Goal: Task Accomplishment & Management: Use online tool/utility

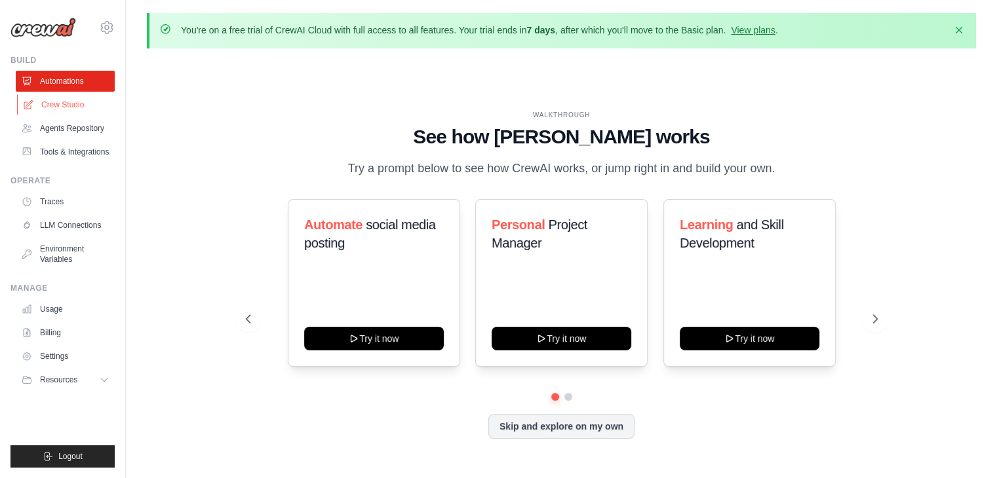
click at [68, 105] on link "Crew Studio" at bounding box center [66, 104] width 99 height 21
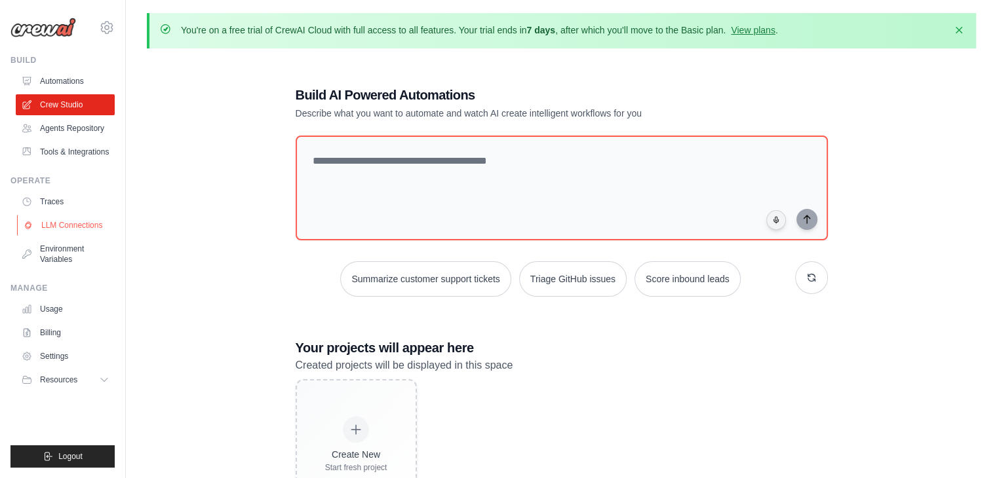
click at [71, 220] on link "LLM Connections" at bounding box center [66, 225] width 99 height 21
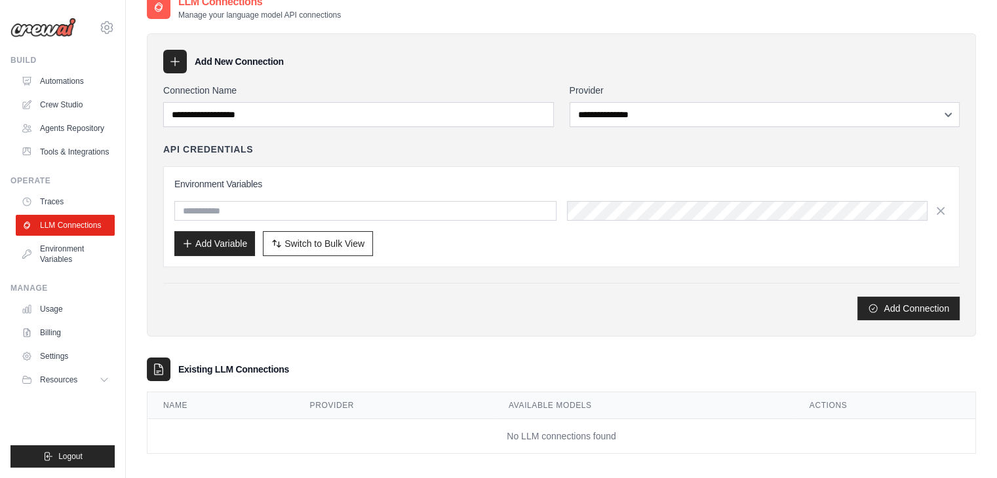
scroll to position [73, 0]
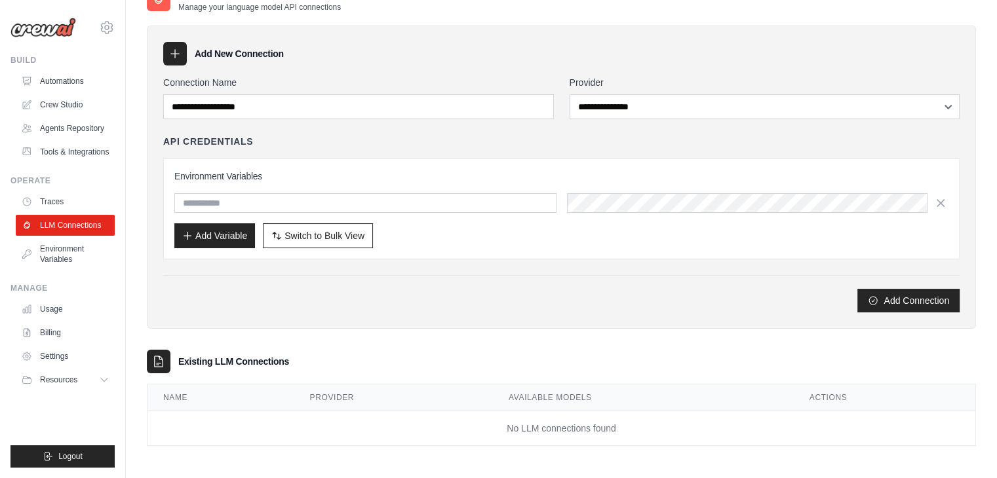
click at [296, 271] on div "**********" at bounding box center [561, 194] width 796 height 237
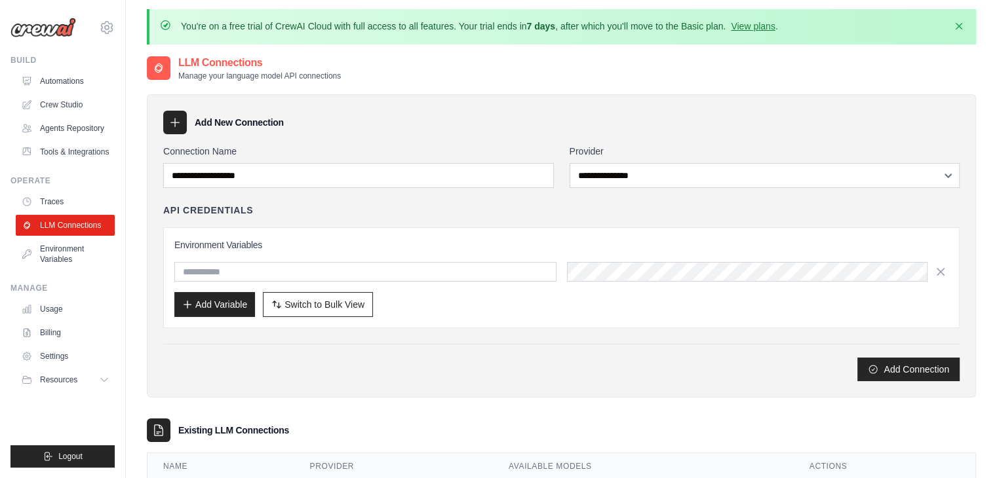
scroll to position [0, 0]
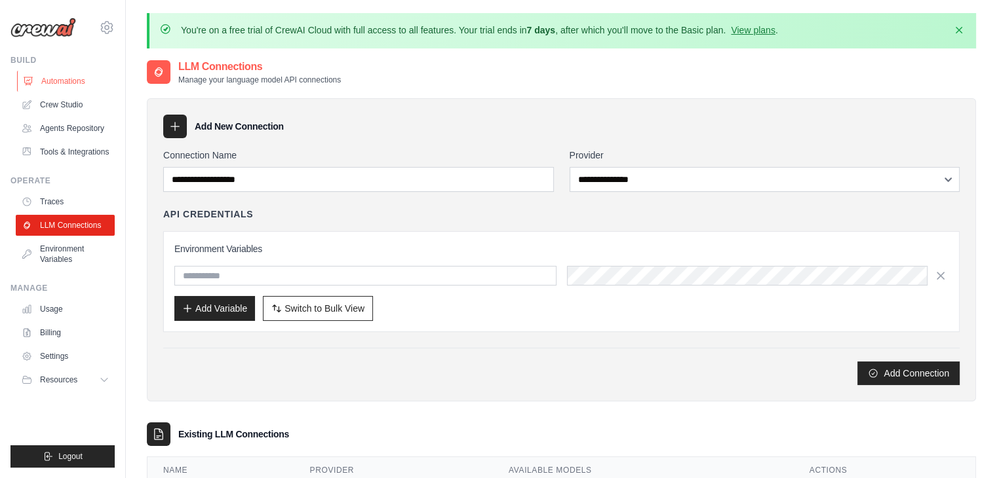
click at [52, 82] on link "Automations" at bounding box center [66, 81] width 99 height 21
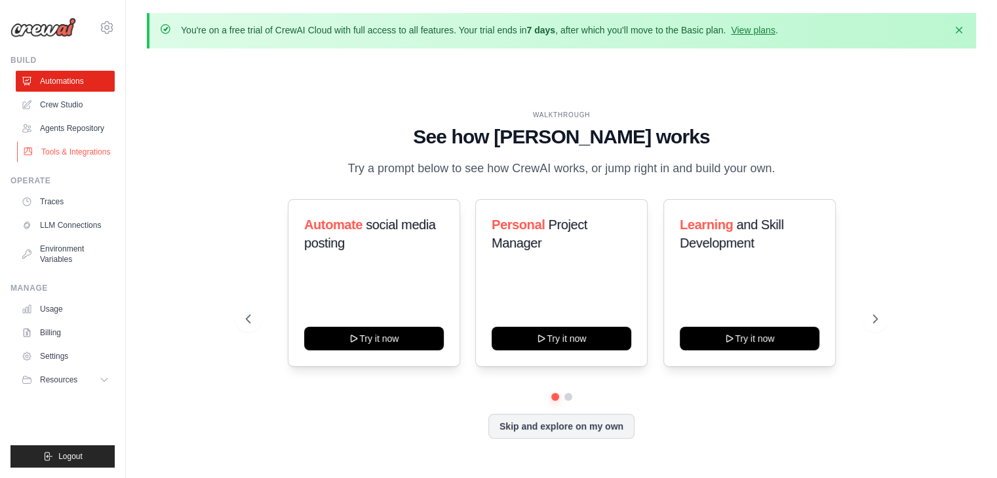
click at [66, 148] on link "Tools & Integrations" at bounding box center [66, 152] width 99 height 21
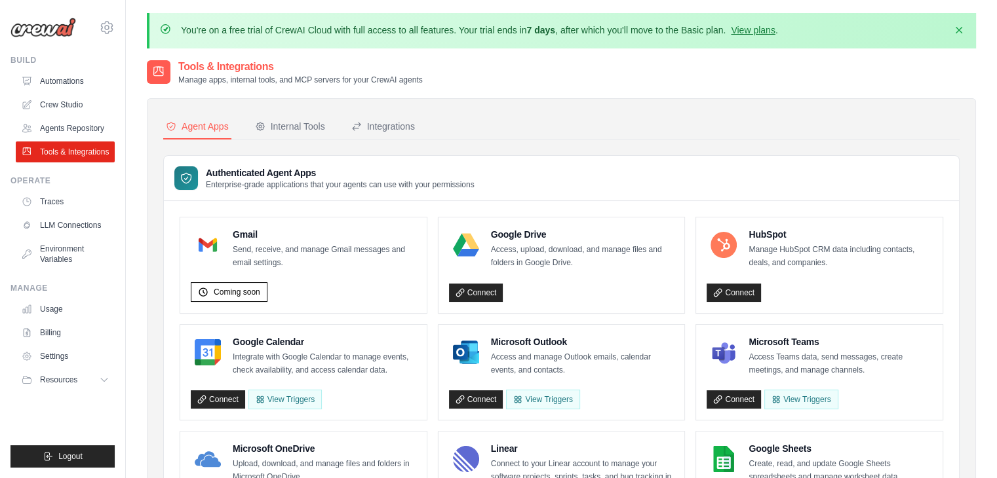
click at [312, 118] on button "Internal Tools" at bounding box center [289, 127] width 75 height 25
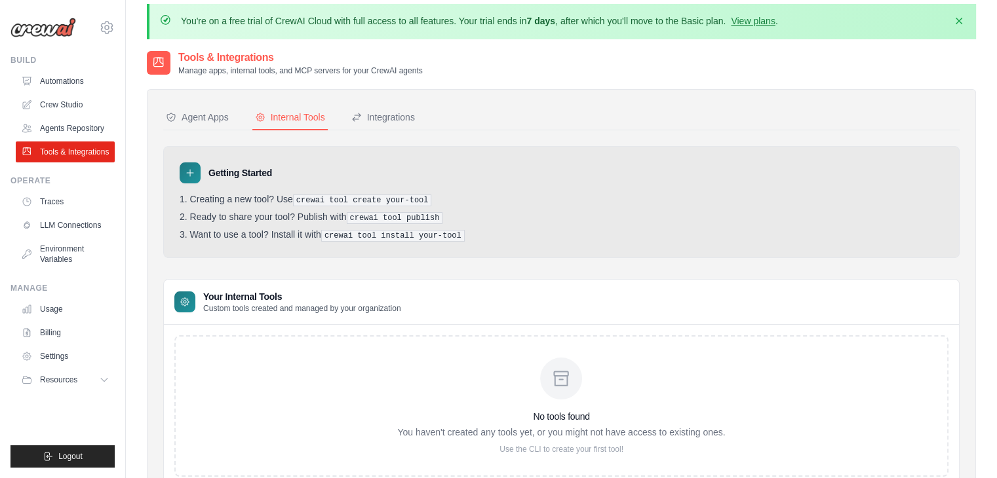
scroll to position [8, 0]
click at [352, 121] on icon at bounding box center [356, 118] width 10 height 10
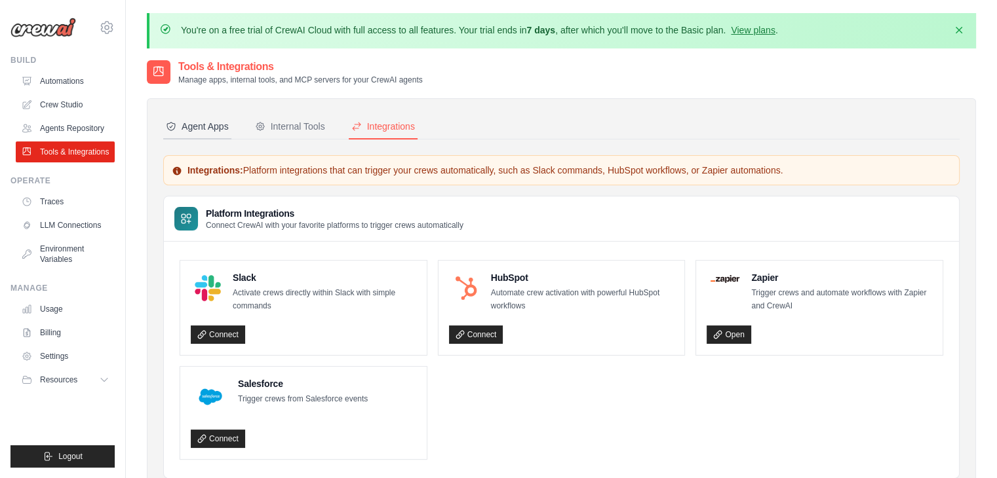
click at [183, 121] on div "Agent Apps" at bounding box center [197, 126] width 63 height 13
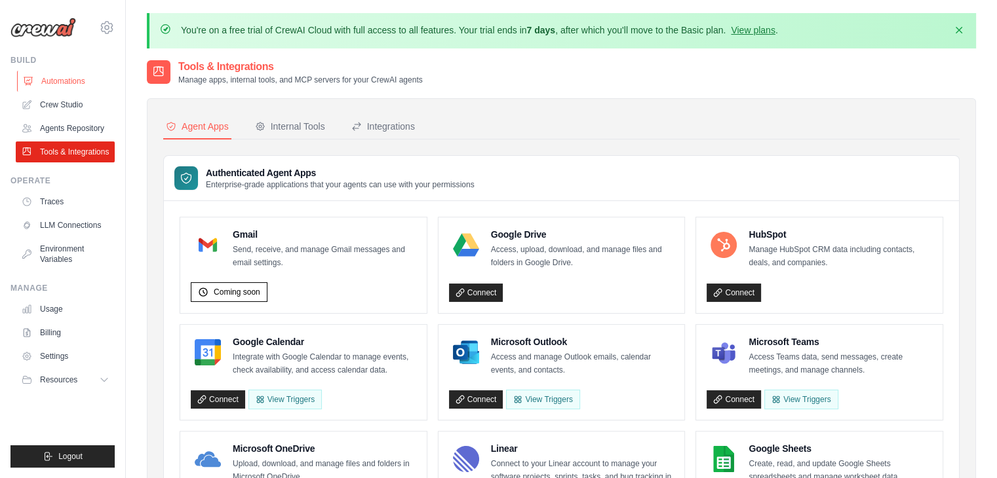
click at [73, 79] on link "Automations" at bounding box center [66, 81] width 99 height 21
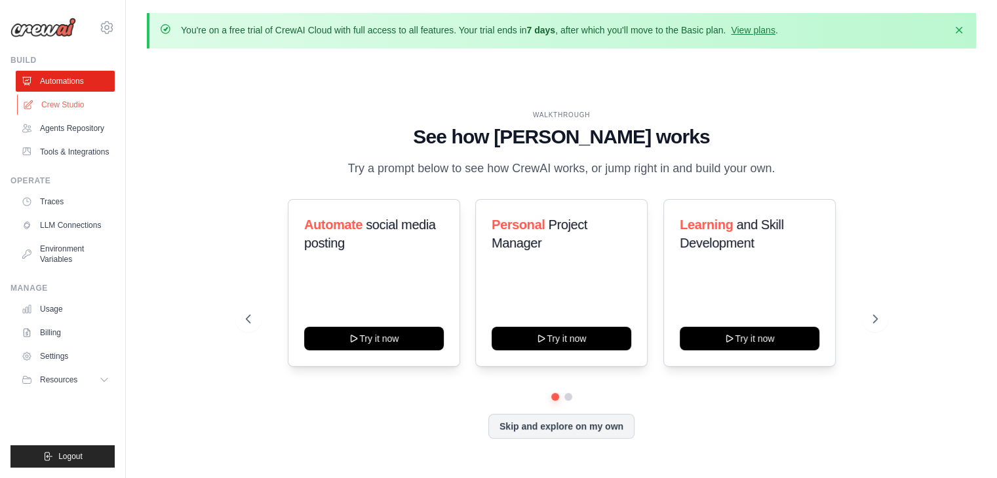
click at [72, 100] on link "Crew Studio" at bounding box center [66, 104] width 99 height 21
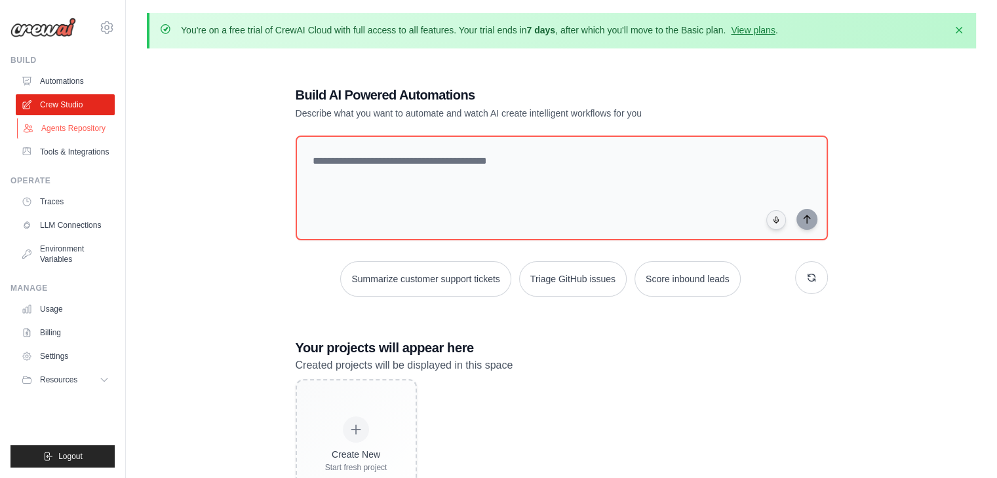
click at [80, 126] on link "Agents Repository" at bounding box center [66, 128] width 99 height 21
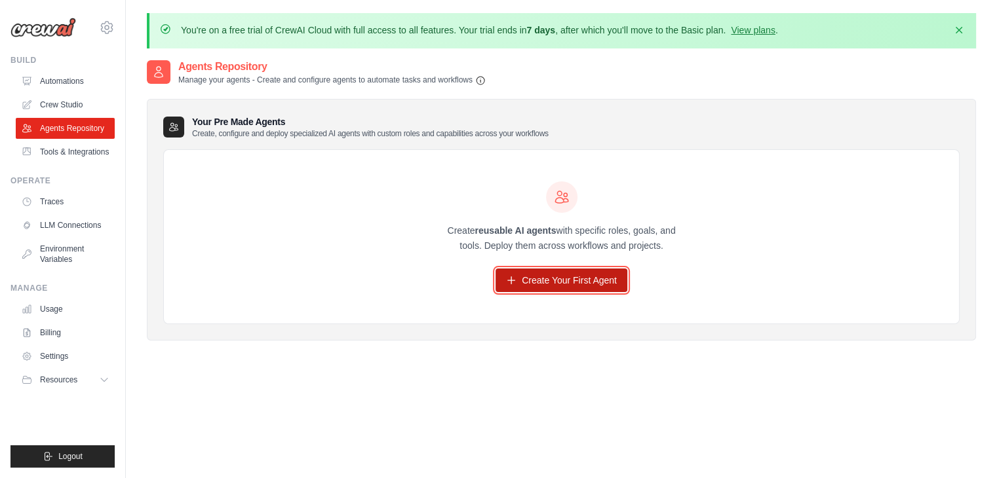
click at [539, 279] on link "Create Your First Agent" at bounding box center [561, 281] width 132 height 24
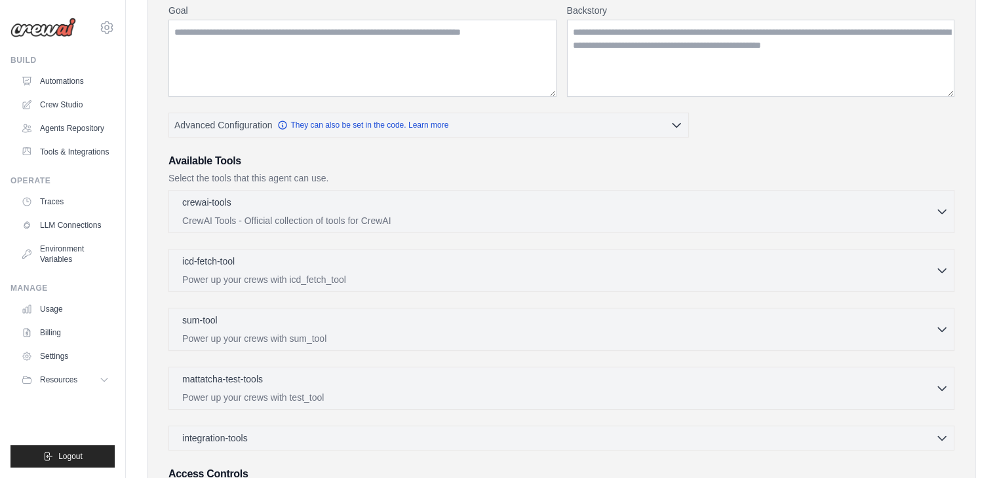
scroll to position [222, 0]
click at [392, 219] on p "CrewAI Tools - Official collection of tools for CrewAI" at bounding box center [558, 218] width 753 height 13
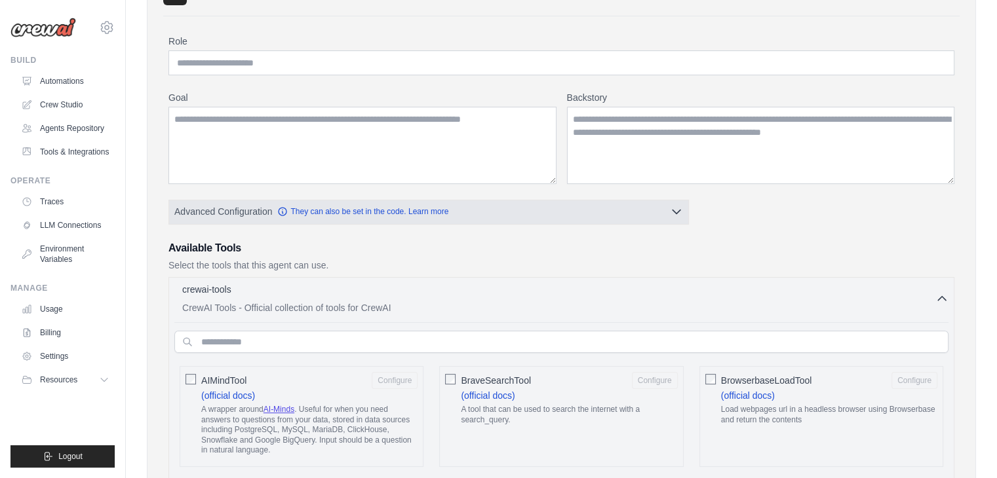
scroll to position [119, 0]
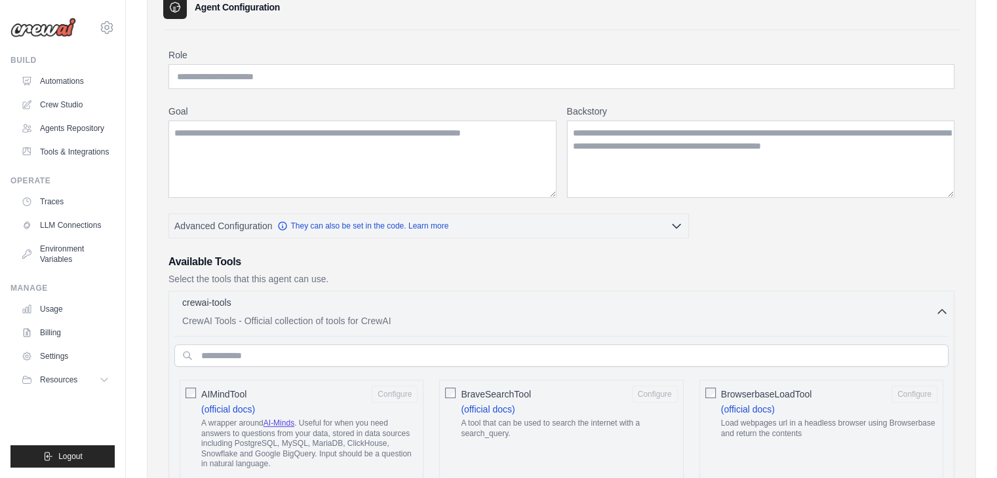
click at [942, 301] on button "crewai-tools 0 selected CrewAI Tools - Official collection of tools for CrewAI" at bounding box center [561, 311] width 774 height 31
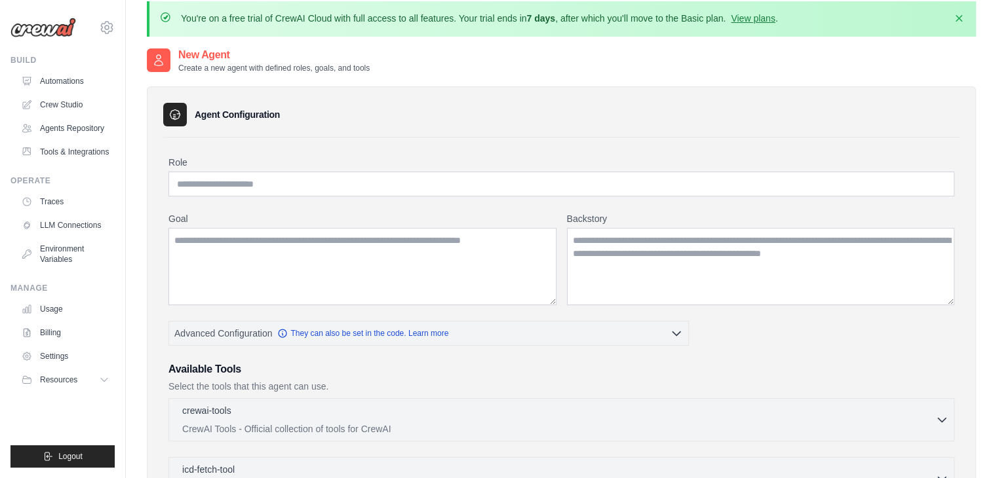
scroll to position [0, 0]
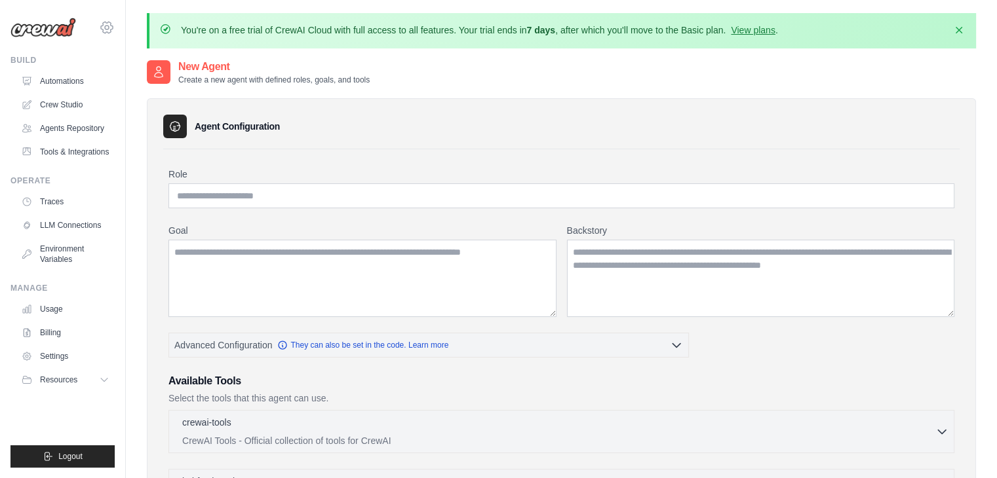
click at [104, 29] on icon at bounding box center [107, 28] width 16 height 16
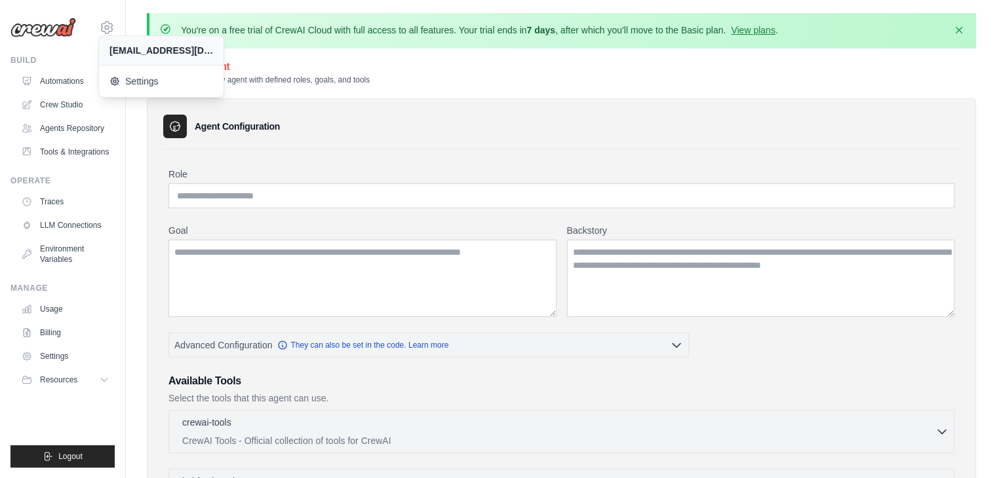
click at [381, 74] on div "New Agent Create a new agent with defined roles, goals, and tools" at bounding box center [561, 72] width 829 height 26
